Goal: Book appointment/travel/reservation

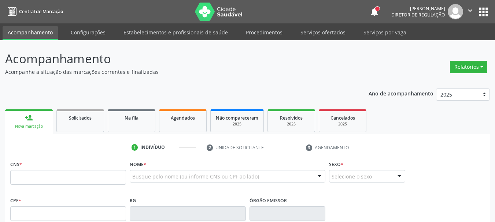
click at [66, 177] on input "text" at bounding box center [68, 177] width 116 height 15
type input "898 0045 1412 4593"
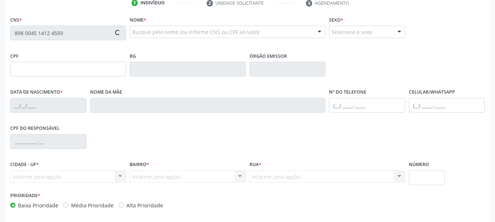
scroll to position [147, 0]
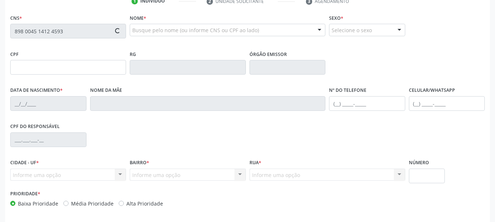
type input "[DATE]"
type input "[PERSON_NAME] das Gracas Macena de [PERSON_NAME]"
type input "[PHONE_NUMBER]"
type input "089.936.874-39"
type input "126"
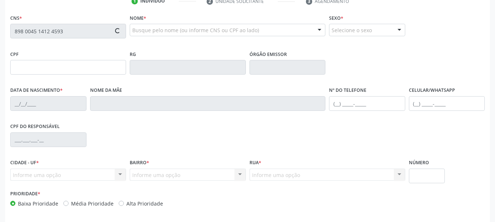
type input "114.036.894-07"
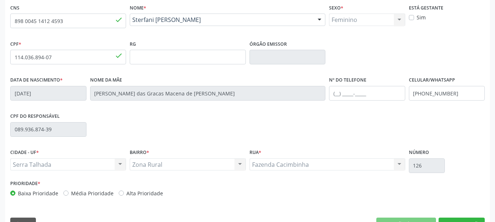
scroll to position [175, 0]
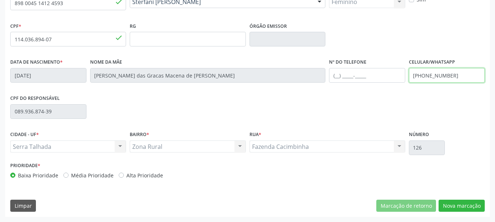
drag, startPoint x: 466, startPoint y: 79, endPoint x: 343, endPoint y: 85, distance: 122.9
click at [343, 85] on div "Data de nascimento * [DATE] Nome da mãe [PERSON_NAME] das Gracas Macena de [PER…" at bounding box center [247, 75] width 478 height 36
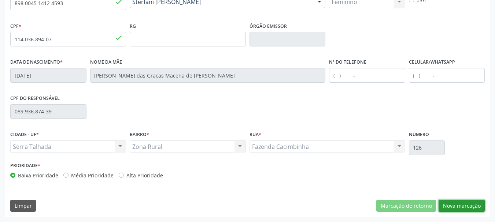
click at [457, 203] on button "Nova marcação" at bounding box center [462, 206] width 46 height 12
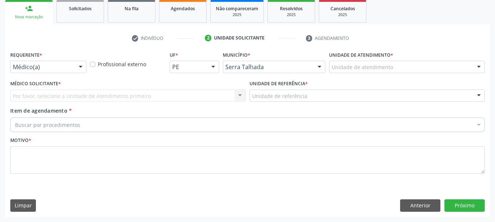
scroll to position [110, 0]
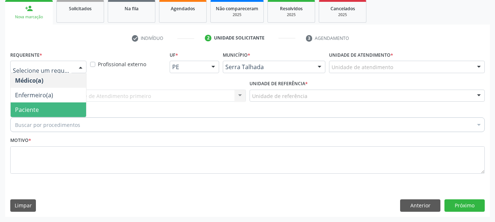
click at [28, 110] on span "Paciente" at bounding box center [27, 110] width 24 height 8
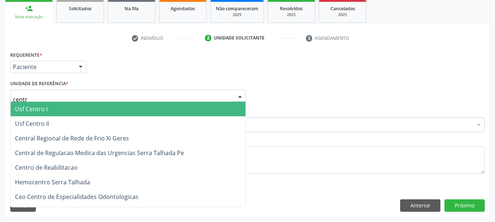
type input "centro"
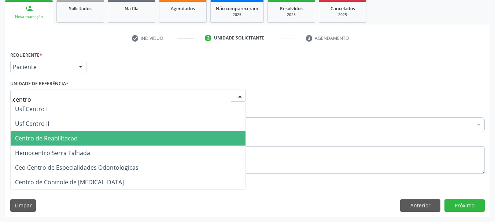
click at [61, 134] on span "Centro de Reabilitacao" at bounding box center [128, 138] width 235 height 15
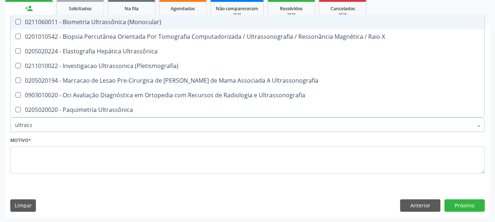
type input "ultrasso"
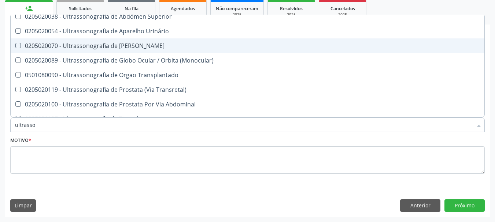
scroll to position [183, 0]
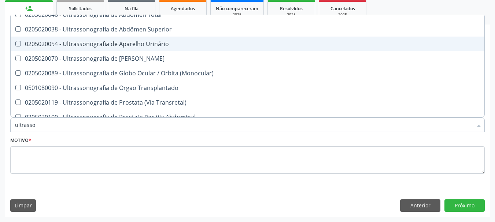
click at [155, 48] on span "0205020054 - Ultrassonografia de Aparelho Urinário" at bounding box center [248, 44] width 474 height 15
checkbox Urinário "true"
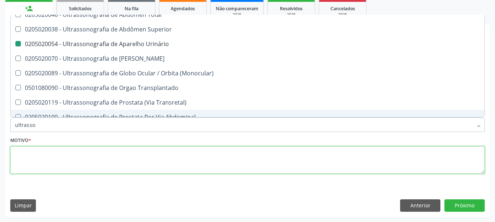
click at [35, 165] on textarea at bounding box center [247, 161] width 475 height 28
checkbox \(Pletismografia\) "true"
checkbox Urinário "false"
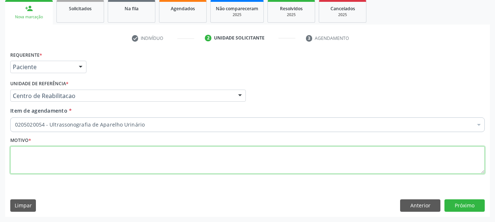
scroll to position [0, 0]
type textarea "..."
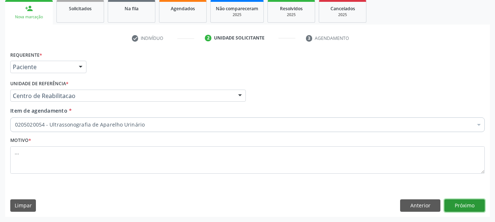
click at [462, 207] on button "Próximo" at bounding box center [465, 206] width 40 height 12
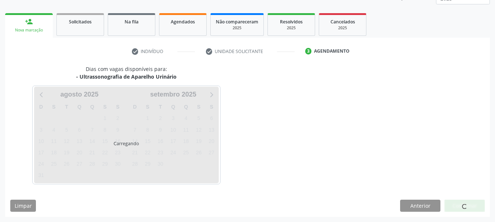
scroll to position [96, 0]
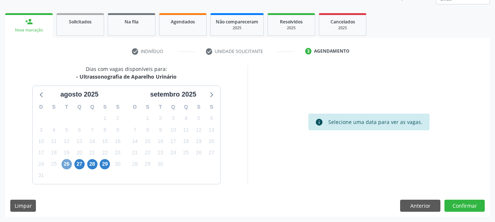
click at [65, 163] on span "26" at bounding box center [67, 164] width 10 height 10
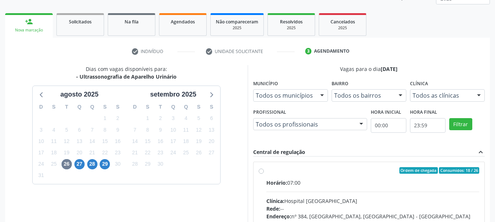
click at [266, 172] on label "Ordem de chegada Consumidos: 18 / 26 Horário: 07:00 Clínica: Hospital [GEOGRAPH…" at bounding box center [372, 223] width 213 height 113
click at [263, 172] on input "Ordem de chegada Consumidos: 18 / 26 Horário: 07:00 Clínica: Hospital [GEOGRAPH…" at bounding box center [261, 170] width 5 height 7
radio input "true"
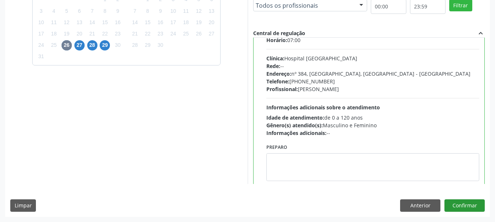
scroll to position [36, 0]
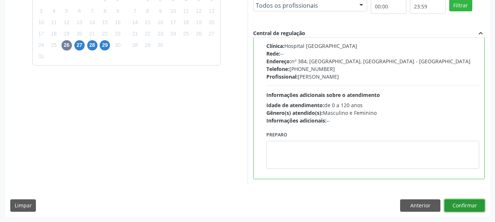
click at [462, 201] on button "Confirmar" at bounding box center [465, 206] width 40 height 12
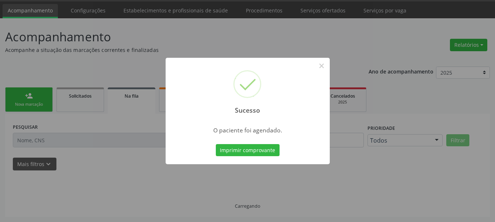
scroll to position [22, 0]
click at [254, 152] on button "Imprimir comprovante" at bounding box center [248, 150] width 64 height 12
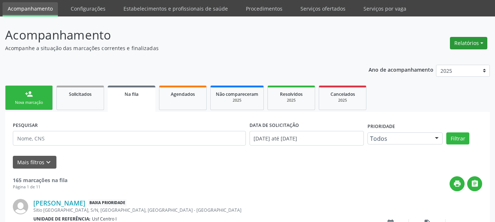
scroll to position [0, 0]
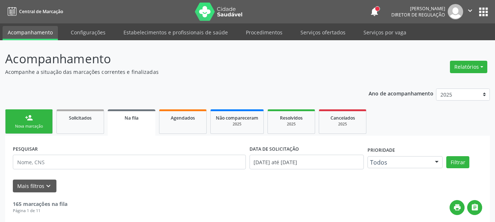
click at [479, 11] on button "apps" at bounding box center [483, 11] width 13 height 13
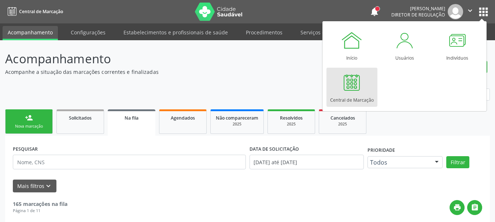
click at [347, 96] on div "Central de Marcação" at bounding box center [352, 98] width 44 height 10
